Goal: Task Accomplishment & Management: Manage account settings

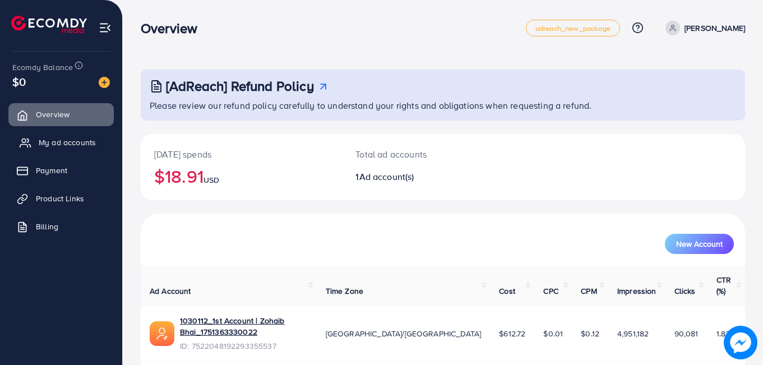
click at [57, 134] on link "My ad accounts" at bounding box center [60, 142] width 105 height 22
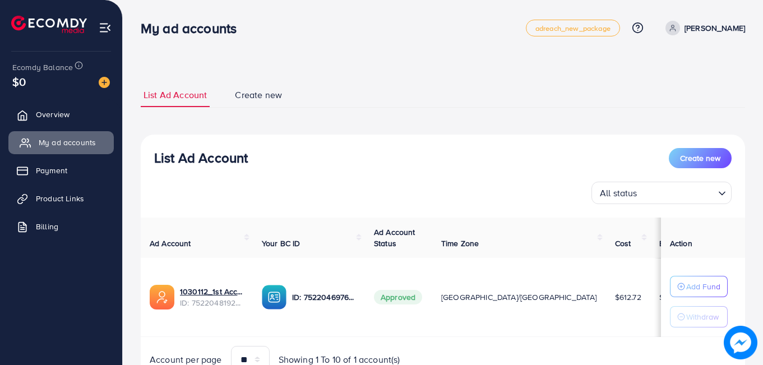
scroll to position [53, 0]
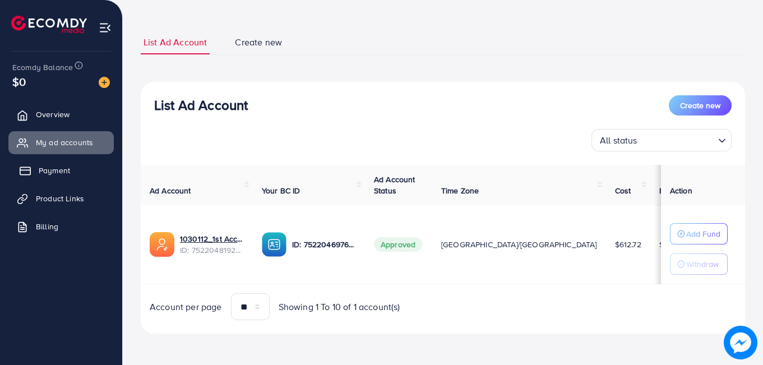
click at [67, 170] on span "Payment" at bounding box center [54, 170] width 31 height 11
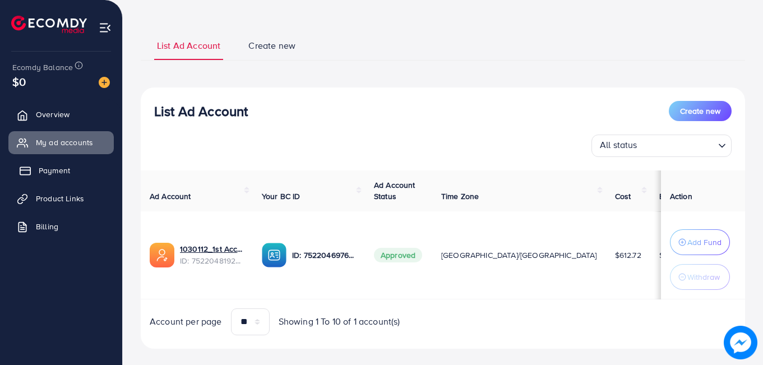
click at [66, 165] on span "Payment" at bounding box center [54, 170] width 31 height 11
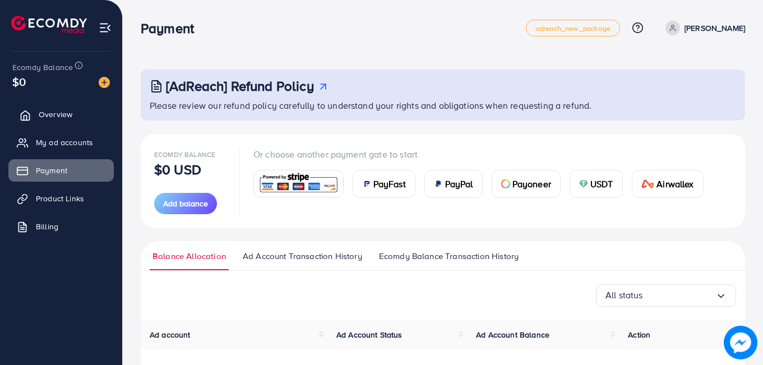
click at [47, 125] on link "Overview" at bounding box center [60, 114] width 105 height 22
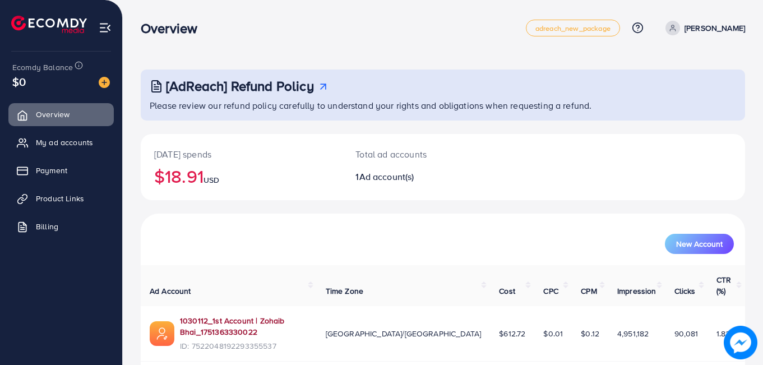
click at [296, 315] on link "1030112_1st Account | Zohaib Bhai_1751363330022" at bounding box center [244, 326] width 128 height 23
